Goal: Book appointment/travel/reservation

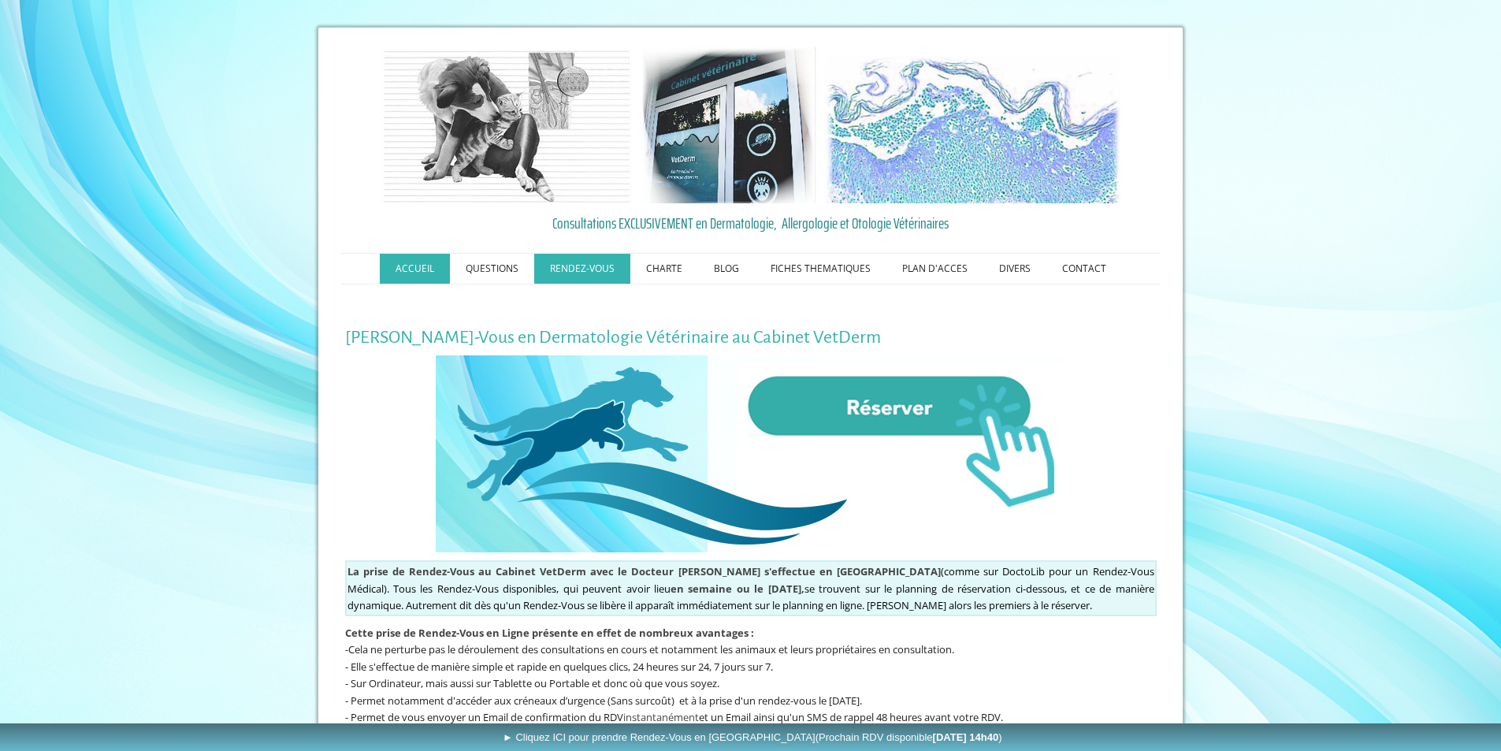
click at [426, 260] on link "ACCUEIL" at bounding box center [415, 269] width 70 height 30
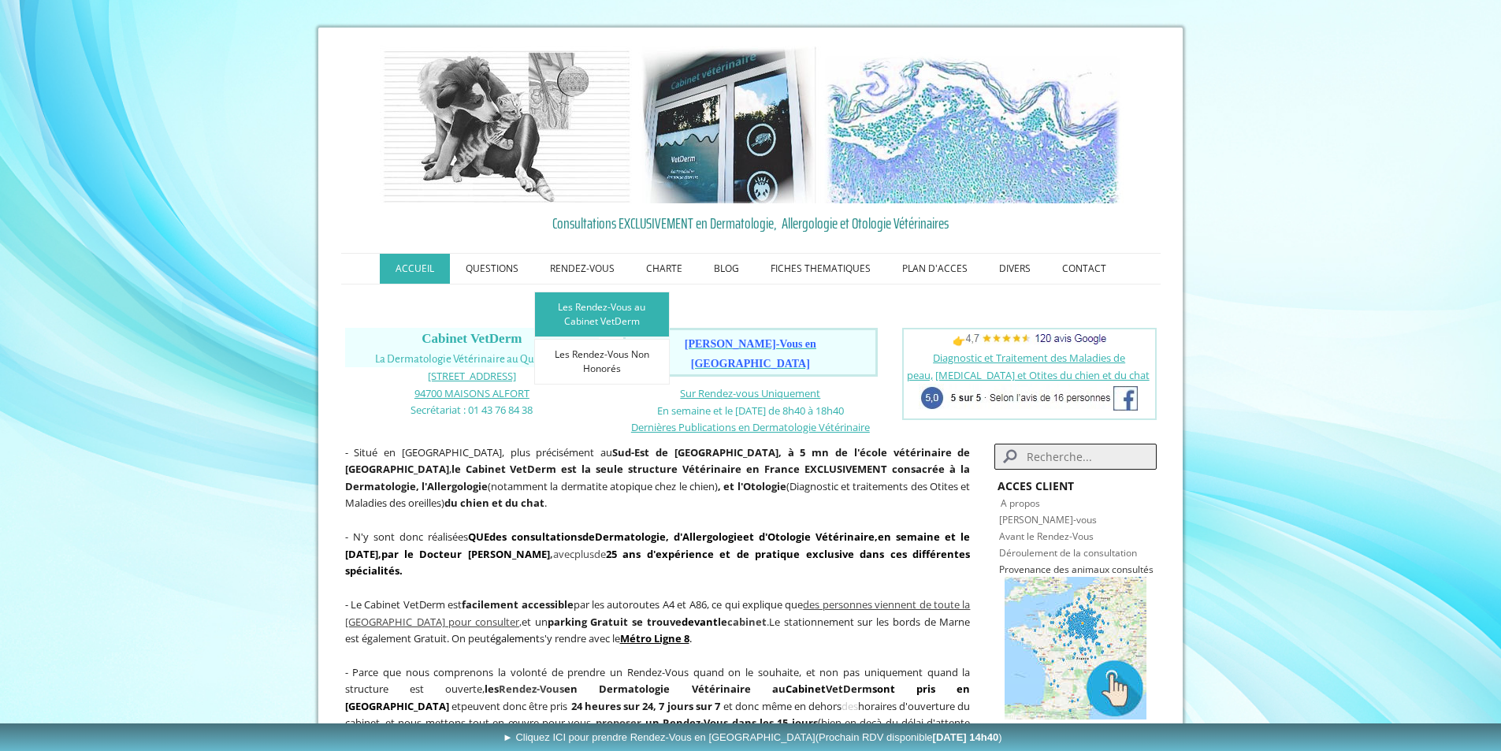
click at [585, 306] on link "Les Rendez-Vous au Cabinet VetDerm" at bounding box center [601, 314] width 135 height 46
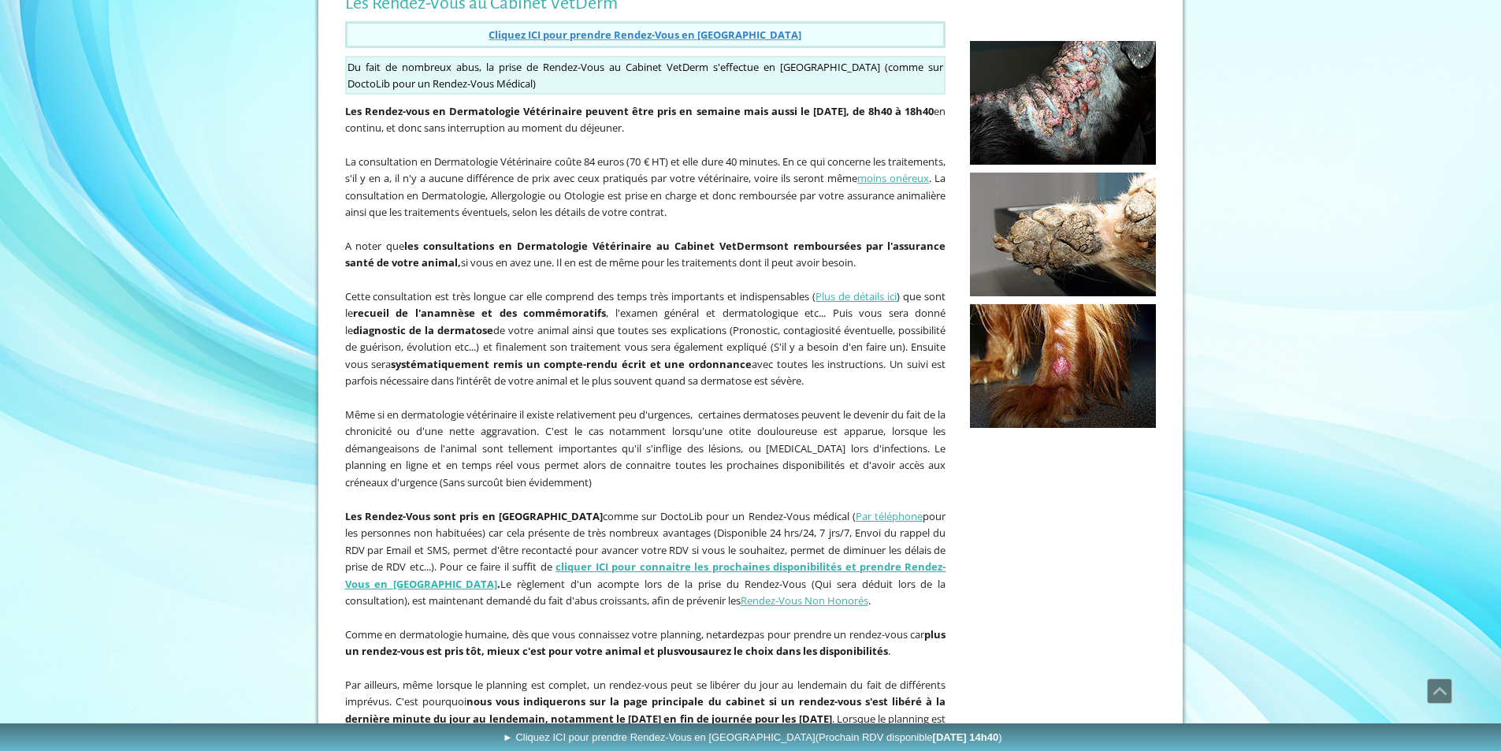
scroll to position [358, 0]
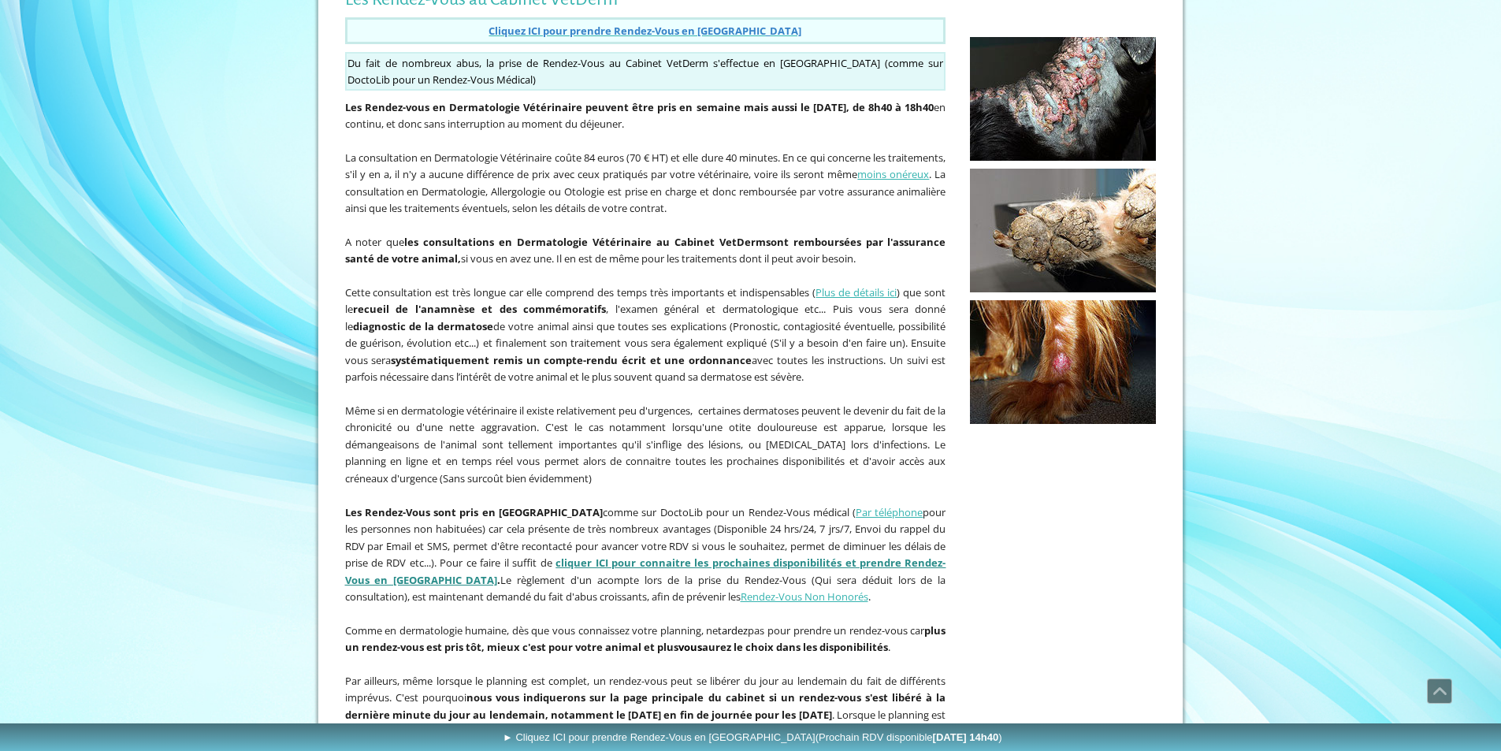
click at [762, 562] on link "cliquer ICI pour connaitre les prochaines disponibilités et prendre Rendez-Vous…" at bounding box center [645, 571] width 601 height 32
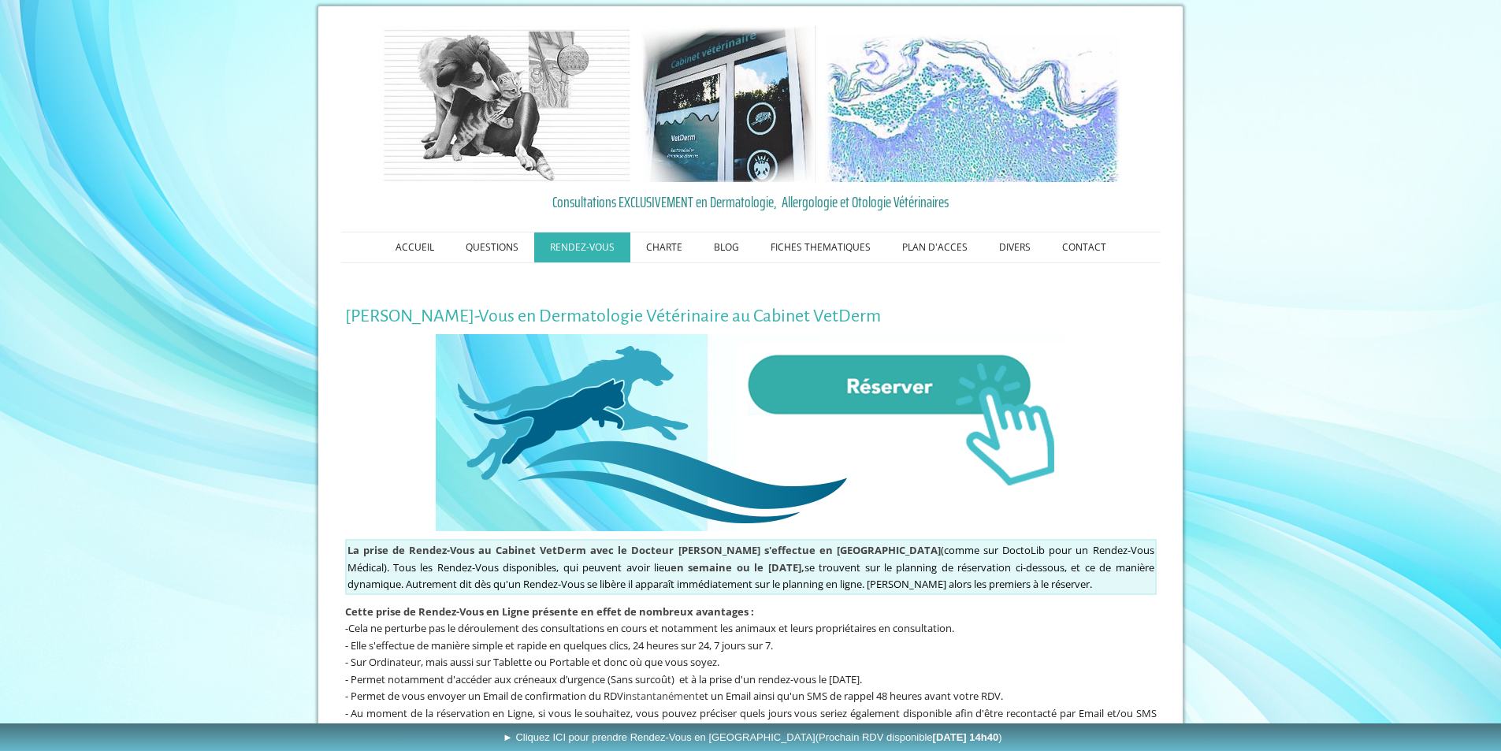
scroll to position [17, 0]
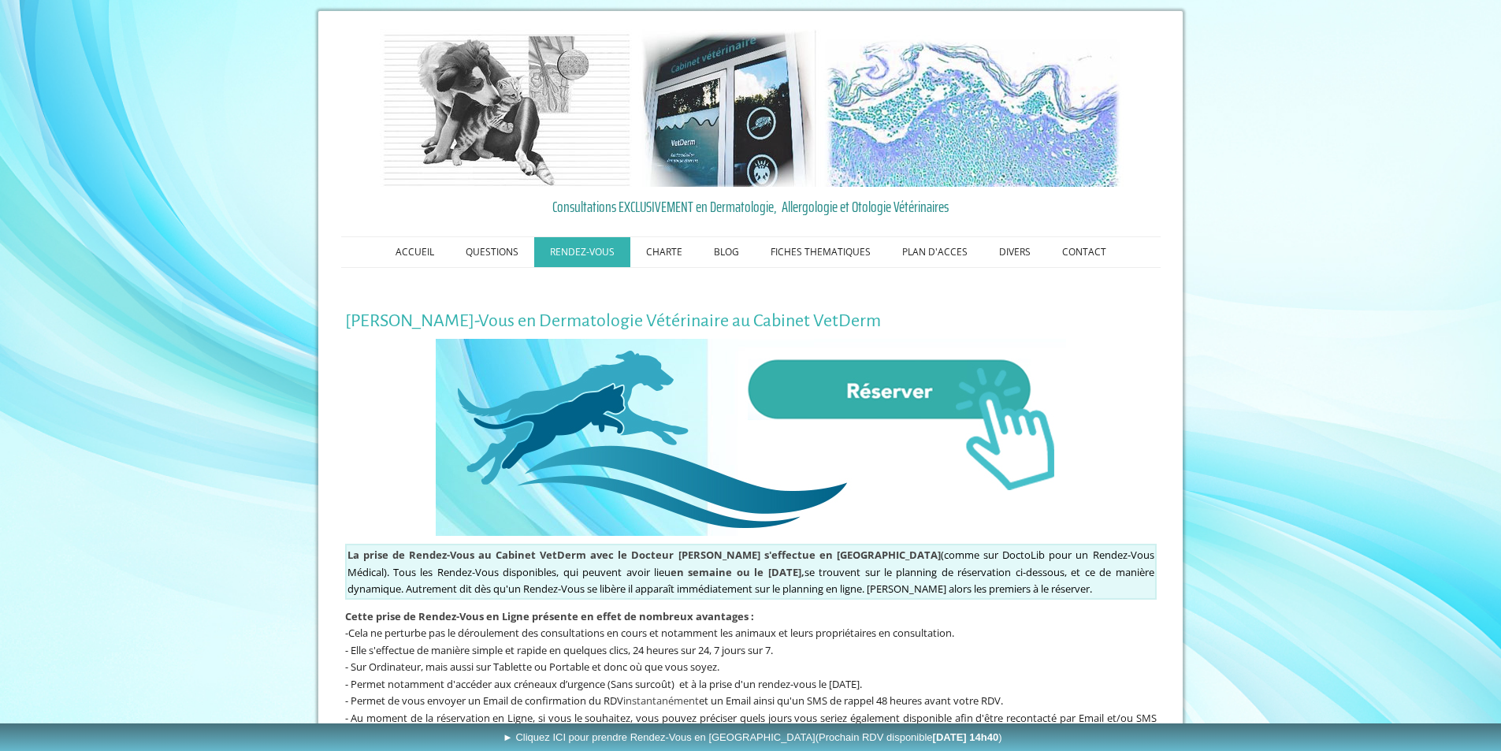
click at [858, 382] on img at bounding box center [751, 437] width 630 height 197
